Goal: Task Accomplishment & Management: Use online tool/utility

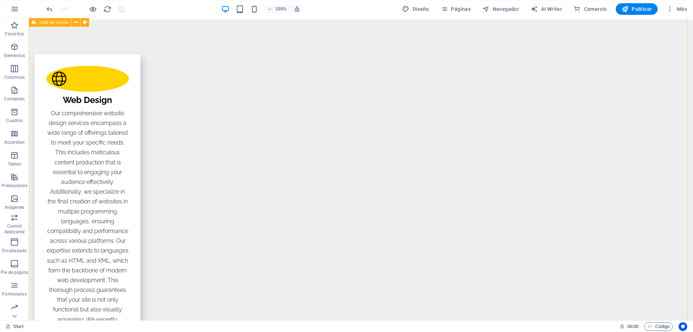
scroll to position [940, 0]
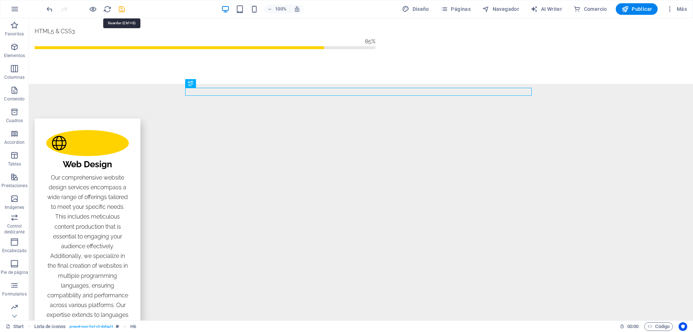
click at [119, 9] on icon "save" at bounding box center [122, 9] width 8 height 8
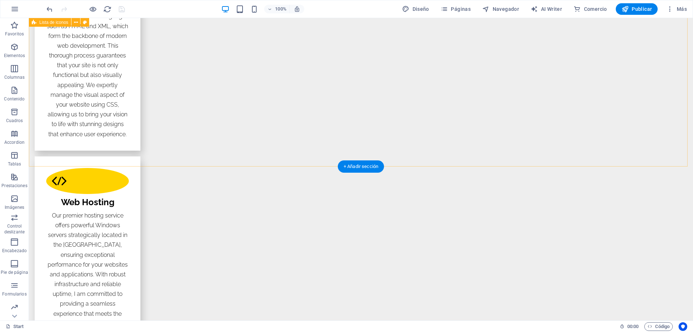
scroll to position [1229, 0]
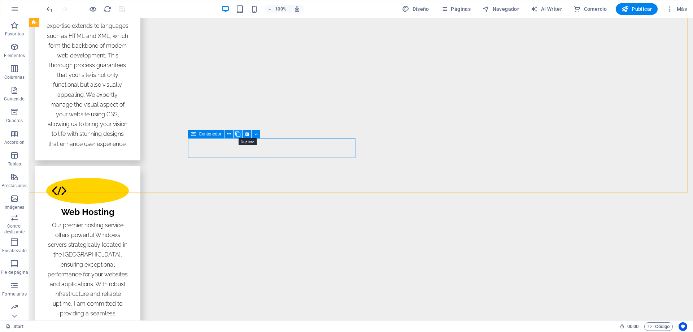
click at [237, 133] on icon at bounding box center [237, 134] width 5 height 8
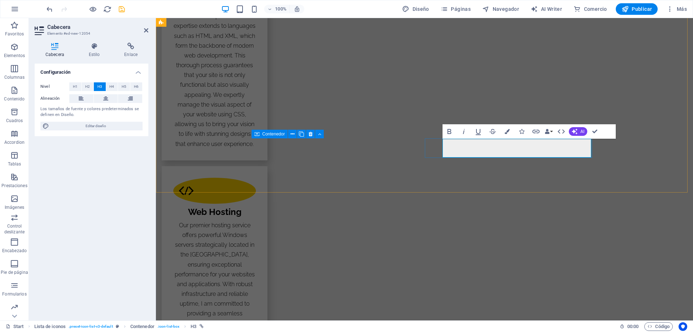
click at [536, 133] on icon "button" at bounding box center [536, 131] width 9 height 9
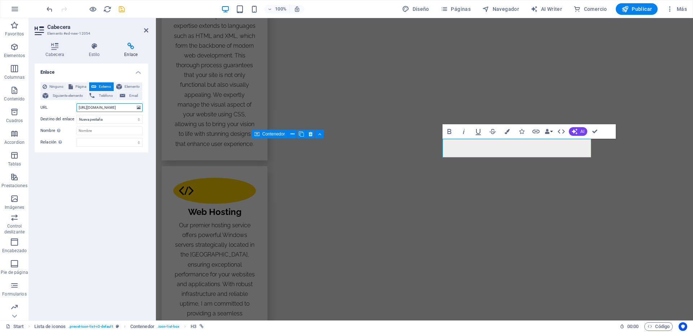
click at [91, 108] on input "[URL][DOMAIN_NAME]" at bounding box center [110, 107] width 66 height 9
type input "[URL][DOMAIN_NAME]"
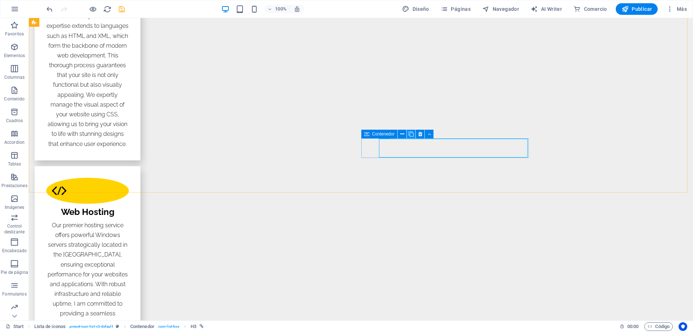
click at [410, 134] on icon at bounding box center [411, 134] width 5 height 8
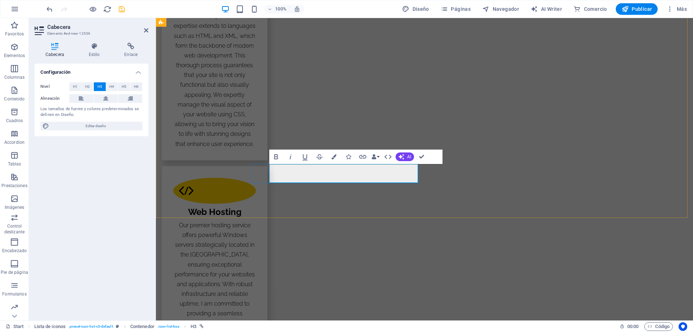
click at [360, 156] on icon "button" at bounding box center [363, 156] width 9 height 9
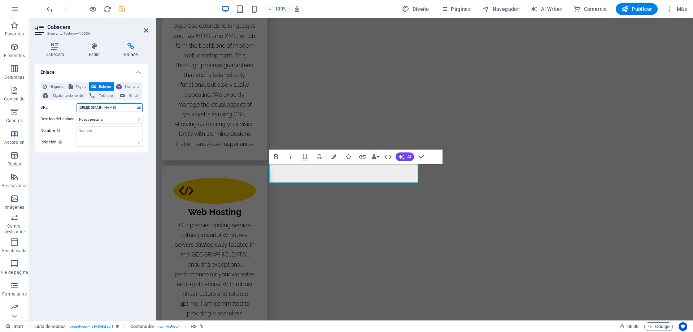
click at [100, 107] on input "[URL][DOMAIN_NAME]" at bounding box center [110, 107] width 66 height 9
type input "[URL][DOMAIN_NAME]"
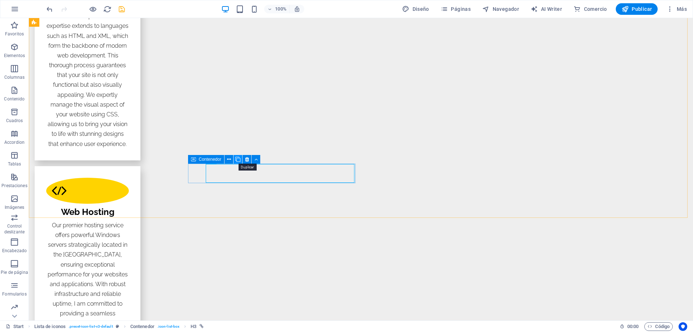
click at [239, 160] on icon at bounding box center [237, 160] width 5 height 8
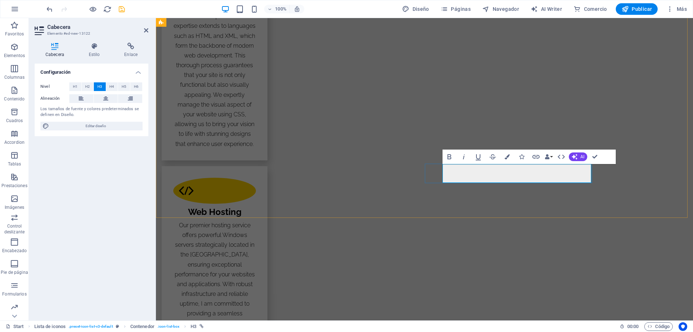
click at [535, 157] on icon "button" at bounding box center [536, 156] width 9 height 9
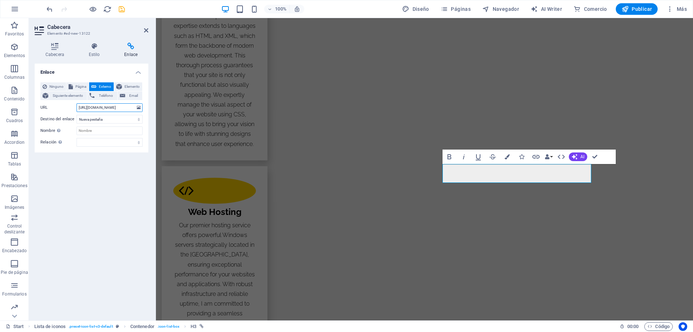
click at [96, 107] on input "[URL][DOMAIN_NAME]" at bounding box center [110, 107] width 66 height 9
type input "[URL][DOMAIN_NAME]"
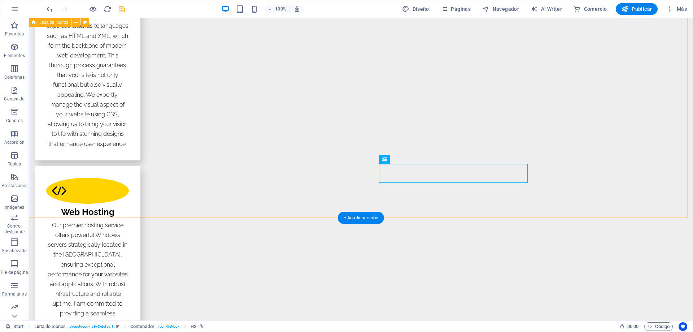
scroll to position [1156, 0]
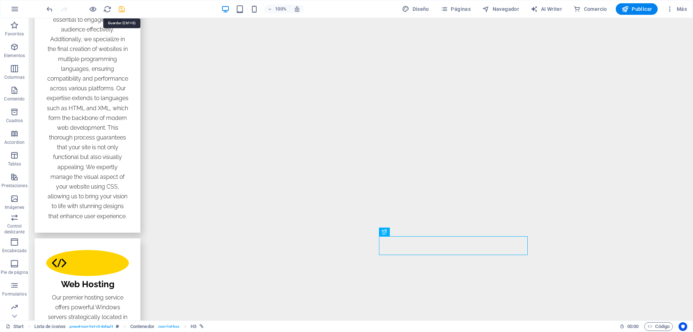
click at [122, 8] on icon "save" at bounding box center [122, 9] width 8 height 8
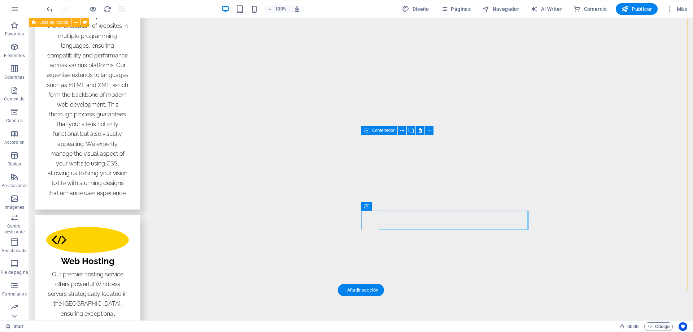
scroll to position [1193, 0]
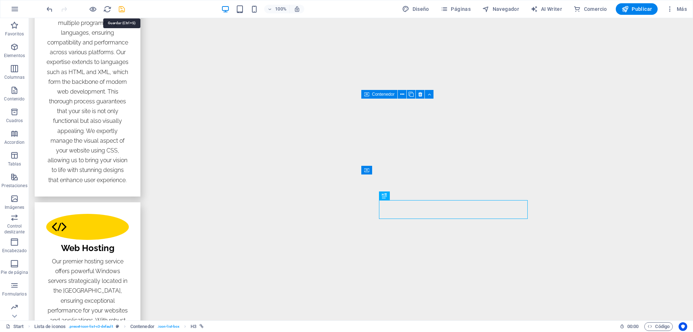
click at [122, 12] on icon "save" at bounding box center [122, 9] width 8 height 8
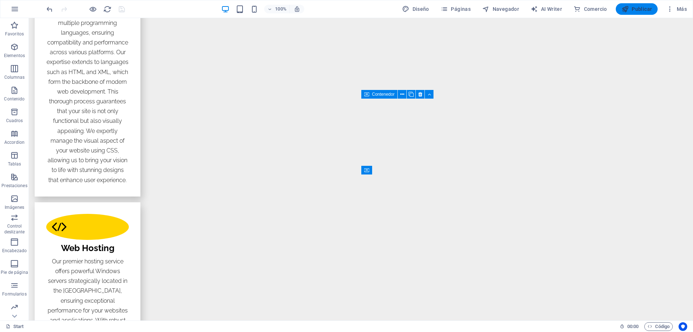
click at [632, 10] on span "Publicar" at bounding box center [637, 8] width 31 height 7
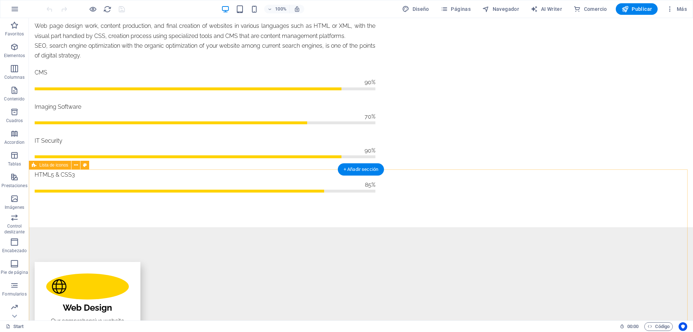
scroll to position [867, 0]
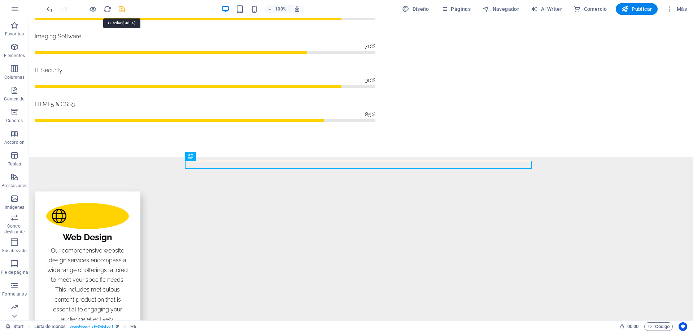
click at [0, 0] on icon "save" at bounding box center [0, 0] width 0 height 0
